Goal: Information Seeking & Learning: Learn about a topic

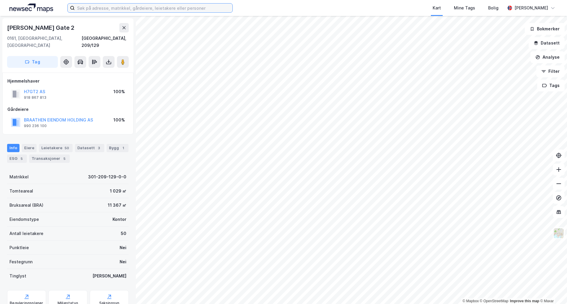
click at [139, 7] on input at bounding box center [154, 8] width 158 height 9
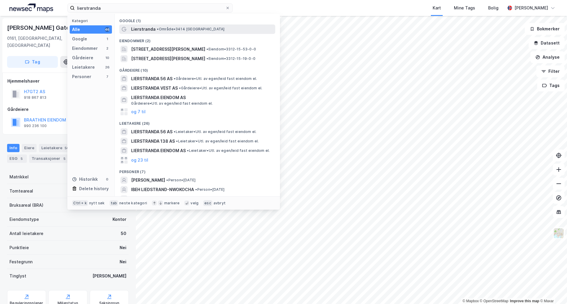
click at [182, 30] on span "• Område • 3414 [GEOGRAPHIC_DATA]" at bounding box center [191, 29] width 68 height 5
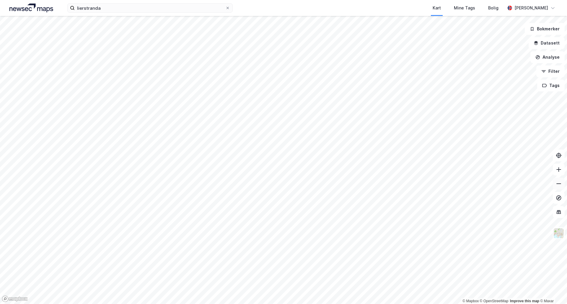
click at [563, 189] on button at bounding box center [559, 184] width 12 height 12
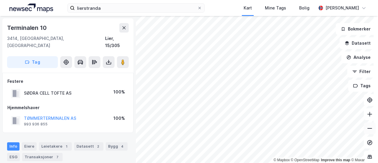
click at [365, 132] on button at bounding box center [370, 128] width 12 height 12
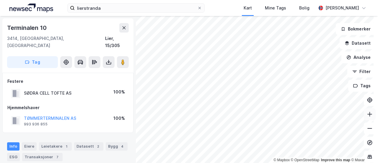
click at [367, 115] on icon at bounding box center [370, 114] width 6 height 6
click at [370, 131] on button at bounding box center [370, 128] width 12 height 12
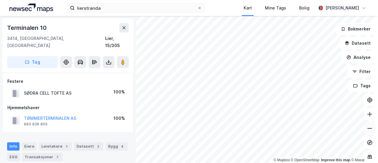
click at [370, 131] on button at bounding box center [370, 128] width 12 height 12
click at [367, 116] on icon at bounding box center [370, 114] width 6 height 6
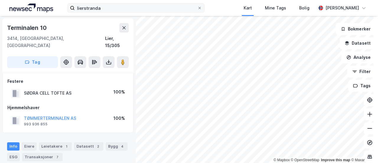
click at [187, 11] on div "lierstranda Kart Mine Tags Bolig [PERSON_NAME] © Mapbox © OpenStreetMap Improve…" at bounding box center [189, 81] width 378 height 163
click at [368, 112] on icon at bounding box center [370, 114] width 6 height 6
click at [367, 112] on icon at bounding box center [370, 114] width 6 height 6
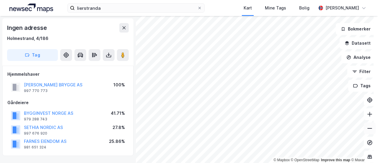
click at [364, 126] on button at bounding box center [370, 128] width 12 height 12
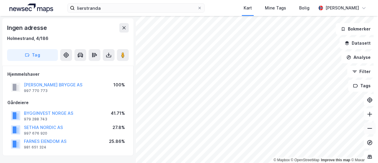
click at [364, 126] on button at bounding box center [370, 128] width 12 height 12
click at [278, 163] on html "lierstranda Kart Mine Tags Bolig [PERSON_NAME] © Mapbox © OpenStreetMap Improve…" at bounding box center [189, 81] width 378 height 163
click at [367, 117] on icon at bounding box center [370, 114] width 6 height 6
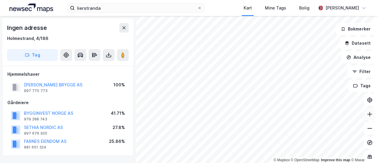
click at [367, 117] on icon at bounding box center [370, 114] width 6 height 6
click at [367, 115] on icon at bounding box center [370, 114] width 6 height 6
click at [370, 127] on button at bounding box center [370, 128] width 12 height 12
click at [364, 130] on button at bounding box center [370, 128] width 12 height 12
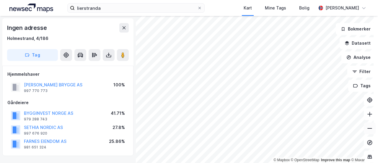
click at [364, 130] on button at bounding box center [370, 128] width 12 height 12
click at [368, 128] on button at bounding box center [370, 128] width 12 height 12
click at [191, 9] on div "lierstranda Kart Mine Tags Bolig [PERSON_NAME] © Mapbox © OpenStreetMap Improve…" at bounding box center [189, 81] width 378 height 163
click at [248, 6] on div "lierstranda Kart Mine Tags Bolig [PERSON_NAME] © Mapbox © OpenStreetMap Improve…" at bounding box center [189, 81] width 378 height 163
click at [368, 117] on button at bounding box center [370, 114] width 12 height 12
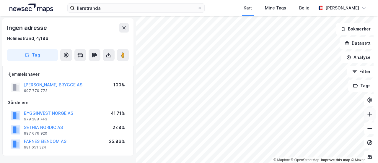
click at [367, 114] on icon at bounding box center [369, 114] width 5 height 1
click at [83, 142] on div "© Mapbox © OpenStreetMap Improve this map © Maxar Ingen adresse [STREET_ADDRESS…" at bounding box center [189, 89] width 378 height 147
click at [367, 126] on icon at bounding box center [370, 128] width 6 height 6
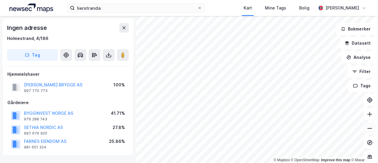
click at [367, 126] on icon at bounding box center [370, 128] width 6 height 6
click at [369, 129] on button at bounding box center [370, 128] width 12 height 12
click at [247, 163] on html "lierstranda Kart Mine Tags Bolig [PERSON_NAME] © Mapbox © OpenStreetMap Improve…" at bounding box center [189, 81] width 378 height 163
click at [278, 162] on div "© Mapbox © OpenStreetMap Improve this map © Maxar" at bounding box center [189, 89] width 378 height 147
click at [367, 116] on icon at bounding box center [370, 114] width 6 height 6
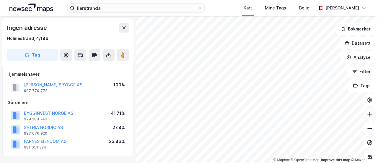
click at [367, 116] on icon at bounding box center [370, 114] width 6 height 6
click at [273, 0] on html "lierstranda Kart Mine Tags Bolig [PERSON_NAME] © Mapbox © OpenStreetMap Improve…" at bounding box center [189, 81] width 378 height 163
click at [367, 112] on icon at bounding box center [370, 114] width 6 height 6
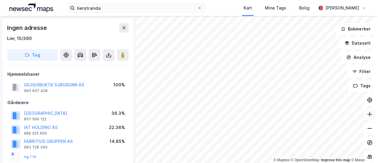
click at [367, 116] on icon at bounding box center [370, 114] width 6 height 6
click at [367, 126] on icon at bounding box center [370, 128] width 6 height 6
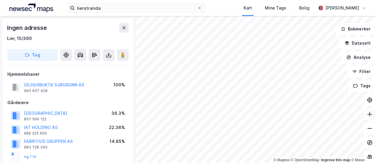
click at [369, 117] on button at bounding box center [370, 114] width 12 height 12
click at [266, 14] on div "lierstranda Kart Mine Tags Bolig [PERSON_NAME] © Mapbox © OpenStreetMap Improve…" at bounding box center [189, 81] width 378 height 163
click at [367, 127] on icon at bounding box center [370, 128] width 6 height 6
click at [367, 129] on icon at bounding box center [370, 128] width 6 height 6
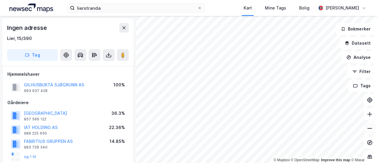
click at [367, 129] on icon at bounding box center [370, 128] width 6 height 6
click at [192, 0] on html "lierstranda Kart Mine Tags Bolig [PERSON_NAME] © Mapbox © OpenStreetMap Improve…" at bounding box center [189, 81] width 378 height 163
click at [265, 0] on html "lierstranda Kart Mine Tags Bolig [PERSON_NAME] © Mapbox © OpenStreetMap Improve…" at bounding box center [189, 81] width 378 height 163
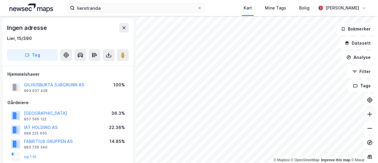
click at [367, 117] on icon at bounding box center [370, 114] width 6 height 6
click at [367, 112] on icon at bounding box center [370, 114] width 6 height 6
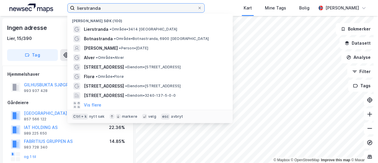
click at [125, 9] on input "lierstranda" at bounding box center [136, 8] width 123 height 9
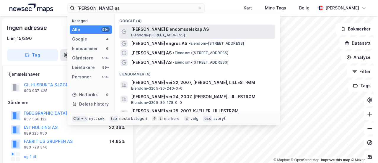
click at [148, 36] on span "Eiendom • [STREET_ADDRESS]" at bounding box center [158, 35] width 54 height 5
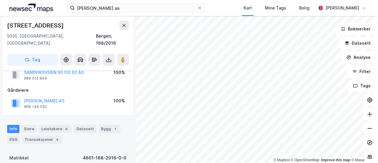
scroll to position [24, 0]
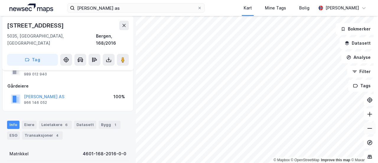
click at [367, 129] on icon at bounding box center [370, 128] width 6 height 6
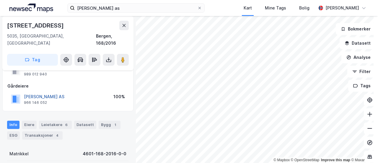
click at [0, 0] on button "[PERSON_NAME] AS" at bounding box center [0, 0] width 0 height 0
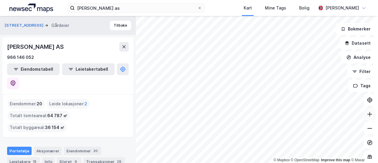
click at [367, 116] on icon at bounding box center [370, 114] width 6 height 6
click at [357, 0] on html "[PERSON_NAME] as Kart Mine Tags Bolig [PERSON_NAME] © Mapbox © OpenStreetMap Im…" at bounding box center [189, 81] width 378 height 163
click at [364, 117] on button at bounding box center [370, 114] width 12 height 12
click at [367, 111] on icon at bounding box center [370, 114] width 6 height 6
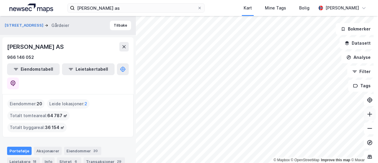
click at [367, 111] on icon at bounding box center [370, 114] width 6 height 6
click at [367, 115] on icon at bounding box center [370, 114] width 6 height 6
click at [360, 53] on div "© Mapbox © OpenStreetMap Improve this map © Maxar Sandviksveien 62 Gårdeier Til…" at bounding box center [189, 89] width 378 height 147
click at [367, 114] on icon at bounding box center [369, 114] width 5 height 1
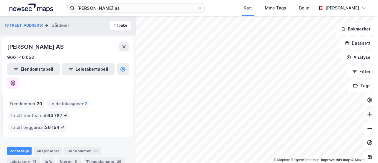
click at [367, 114] on icon at bounding box center [369, 114] width 5 height 1
click at [367, 113] on icon at bounding box center [370, 114] width 6 height 6
click at [367, 114] on icon at bounding box center [370, 114] width 6 height 6
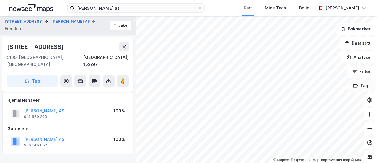
scroll to position [24, 0]
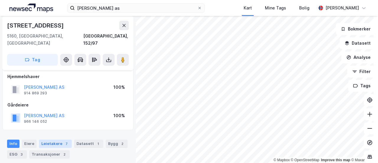
click at [48, 139] on div "Leietakere 7" at bounding box center [55, 143] width 33 height 8
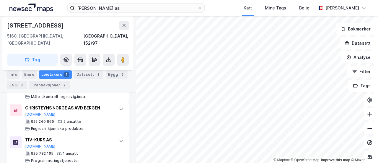
scroll to position [353, 0]
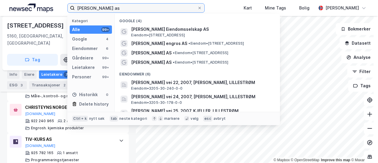
click at [105, 6] on input "[PERSON_NAME] as" at bounding box center [136, 8] width 123 height 9
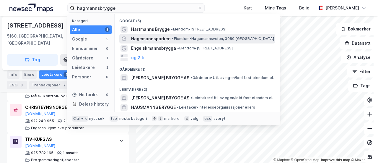
click at [145, 39] on span "Hagemannsparken" at bounding box center [151, 38] width 40 height 7
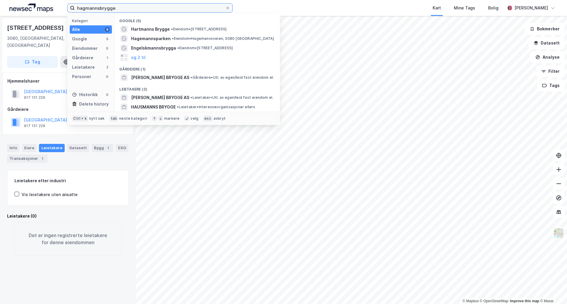
click at [167, 9] on input "hagmannsbrygge" at bounding box center [150, 8] width 151 height 9
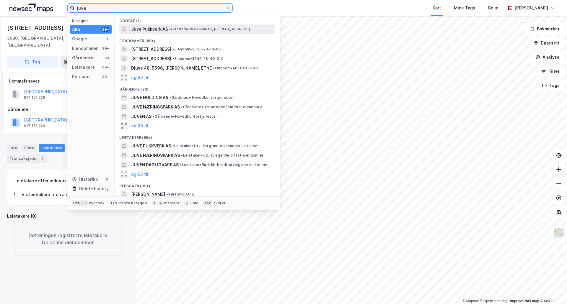
type input "juve"
click at [152, 27] on span "Juve Pukkverk AS" at bounding box center [149, 29] width 37 height 7
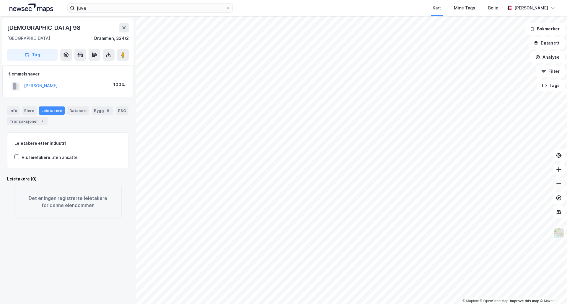
click at [562, 186] on button at bounding box center [559, 184] width 12 height 12
click at [558, 167] on icon at bounding box center [559, 170] width 6 height 6
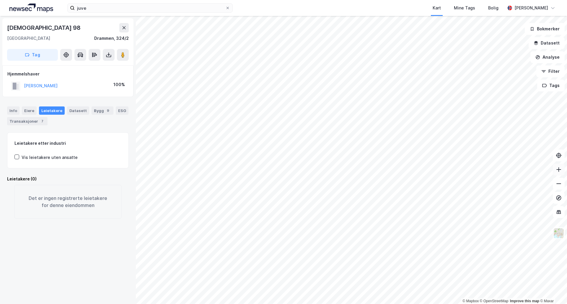
click at [558, 167] on icon at bounding box center [559, 170] width 6 height 6
click at [560, 170] on icon at bounding box center [559, 170] width 6 height 6
click at [555, 185] on button at bounding box center [559, 184] width 12 height 12
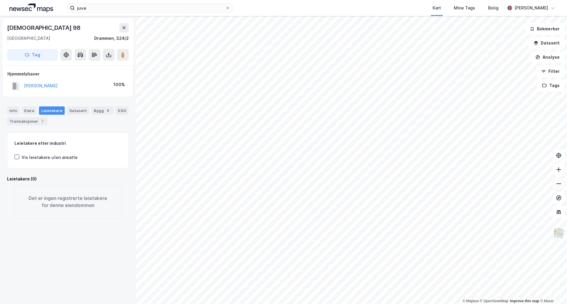
click at [555, 185] on button at bounding box center [559, 184] width 12 height 12
